Goal: Information Seeking & Learning: Find specific fact

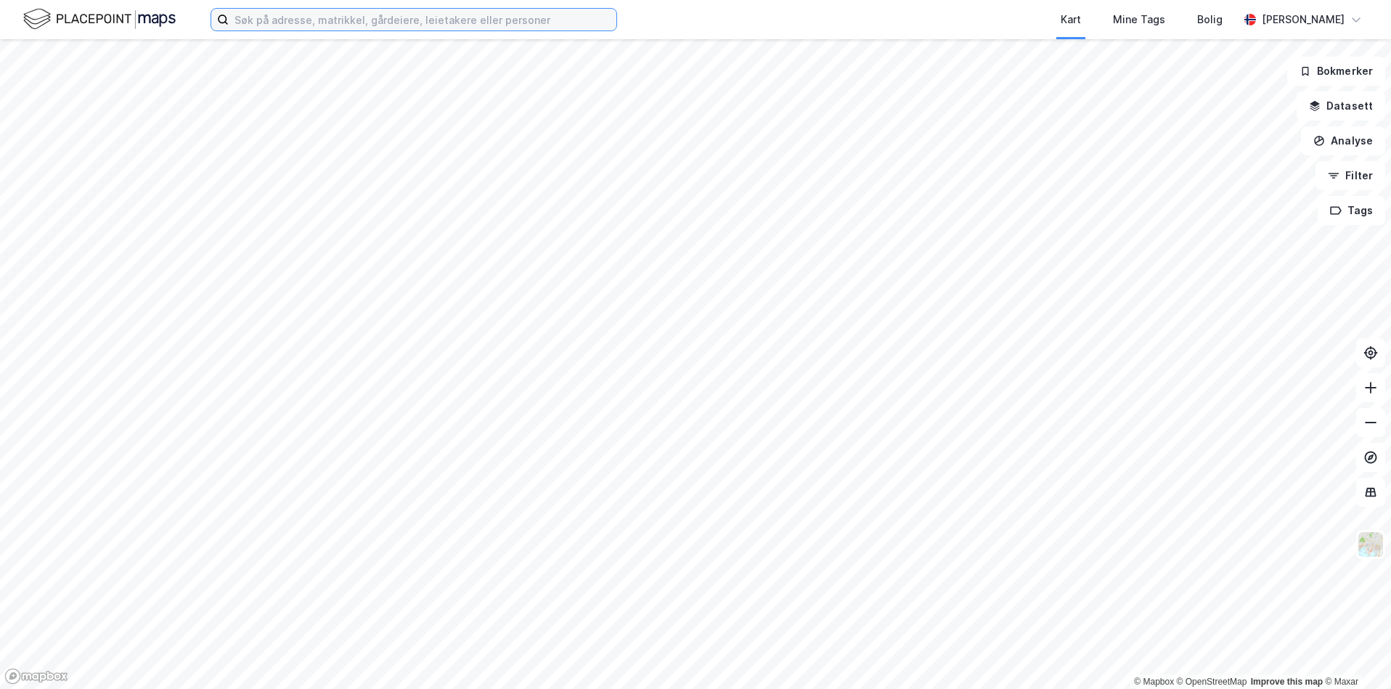
click at [407, 24] on input at bounding box center [423, 20] width 388 height 22
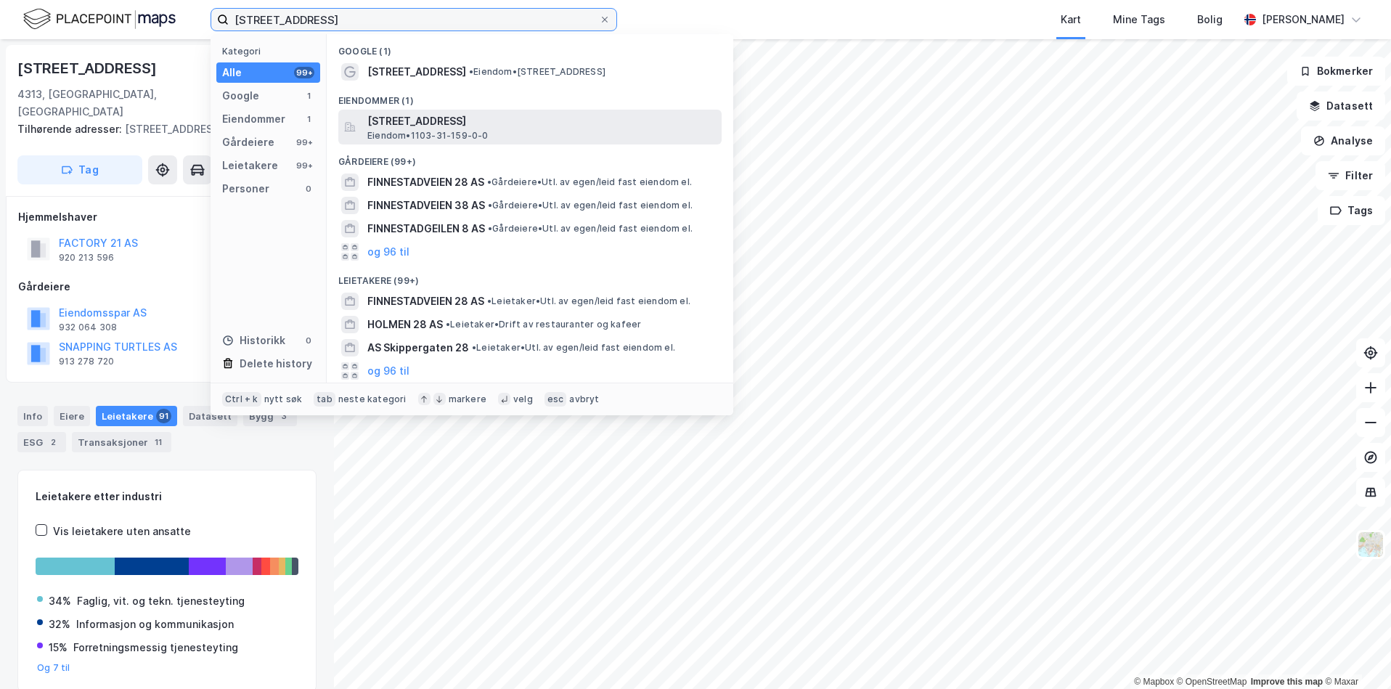
type input "[STREET_ADDRESS]"
click at [468, 125] on span "[STREET_ADDRESS]" at bounding box center [541, 121] width 349 height 17
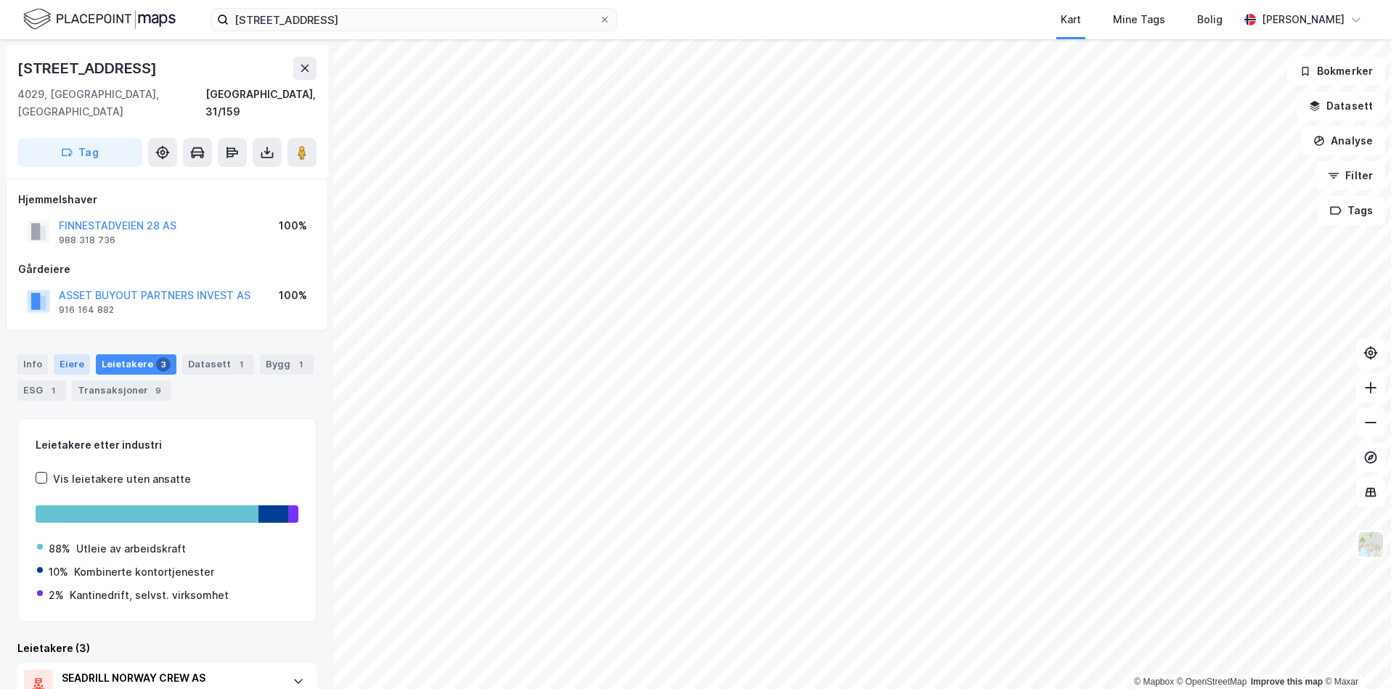
click at [79, 354] on div "Eiere" at bounding box center [72, 364] width 36 height 20
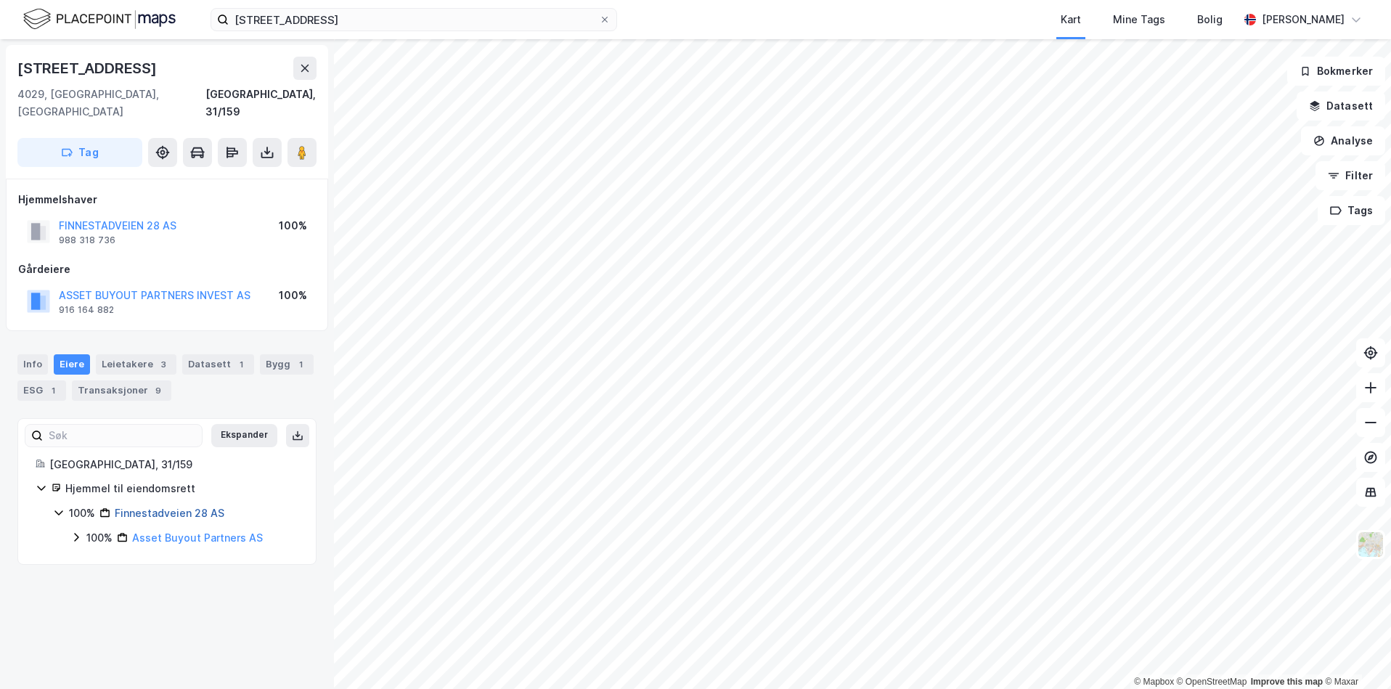
click at [182, 507] on link "Finnestadveien 28 AS" at bounding box center [170, 513] width 110 height 12
click at [32, 354] on div "Info" at bounding box center [32, 364] width 30 height 20
